Goal: Find specific page/section: Find specific page/section

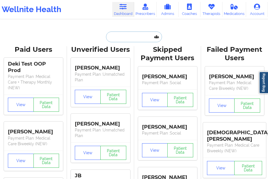
click at [115, 37] on input "text" at bounding box center [134, 36] width 56 height 11
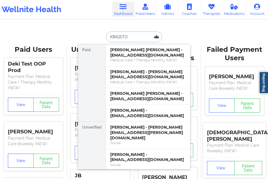
type input "[GEOGRAPHIC_DATA]"
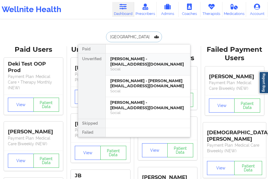
click at [125, 64] on div "[PERSON_NAME] - [EMAIL_ADDRESS][DOMAIN_NAME]" at bounding box center [147, 61] width 75 height 10
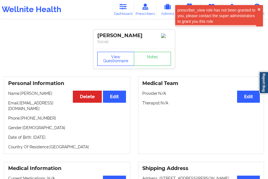
click at [125, 64] on button "View Questionnaire" at bounding box center [115, 59] width 37 height 14
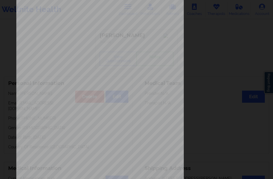
scroll to position [89, 0]
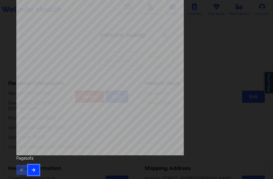
click at [38, 171] on button "button" at bounding box center [33, 170] width 11 height 10
click at [34, 173] on button "button" at bounding box center [33, 170] width 11 height 10
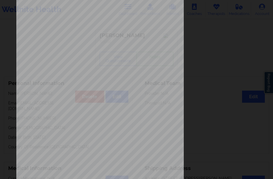
scroll to position [84, 0]
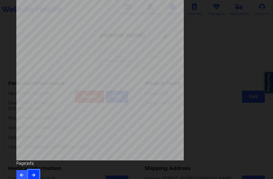
click at [34, 171] on button "button" at bounding box center [33, 175] width 11 height 10
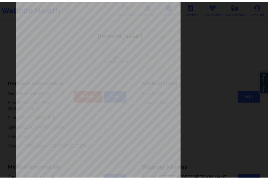
scroll to position [0, 0]
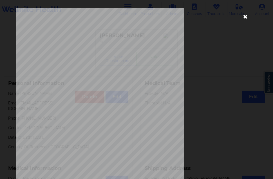
click at [244, 19] on icon at bounding box center [245, 16] width 9 height 9
